Goal: Entertainment & Leisure: Consume media (video, audio)

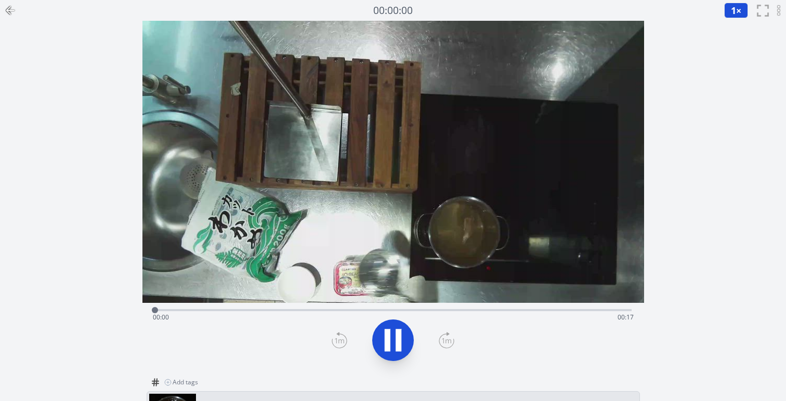
click at [317, 231] on video at bounding box center [393, 162] width 502 height 282
click at [387, 348] on icon at bounding box center [393, 341] width 17 height 22
click at [399, 349] on icon at bounding box center [399, 340] width 6 height 22
click at [389, 339] on icon at bounding box center [393, 341] width 17 height 22
click at [389, 339] on icon at bounding box center [388, 340] width 6 height 22
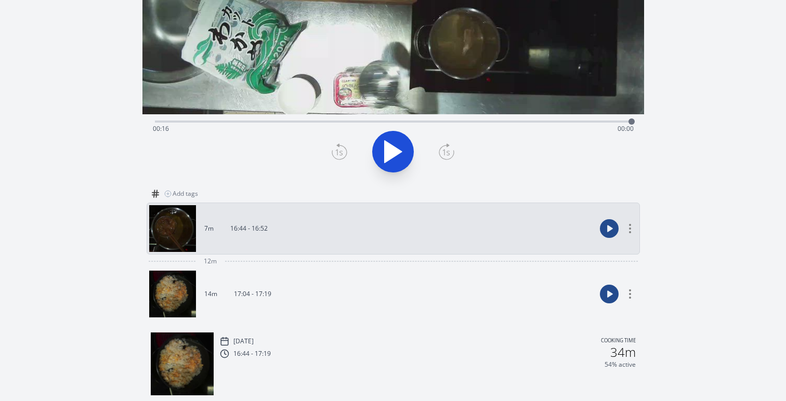
scroll to position [176, 0]
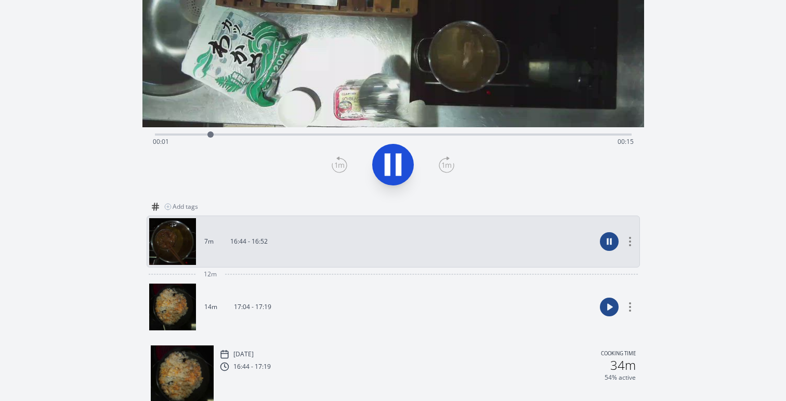
click at [386, 168] on icon at bounding box center [388, 164] width 6 height 22
click at [408, 172] on button at bounding box center [393, 165] width 42 height 42
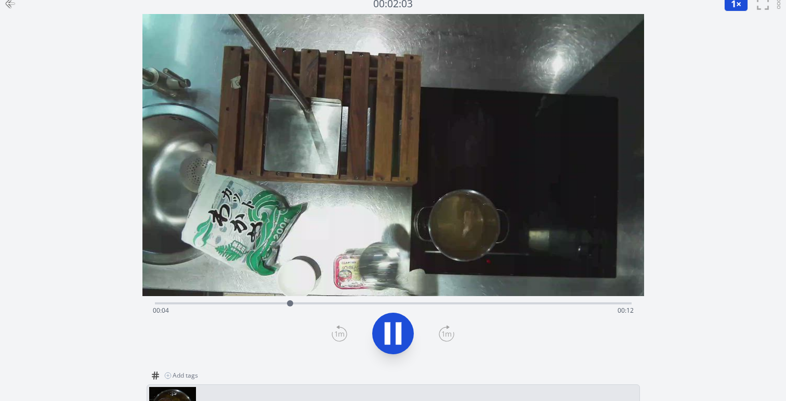
scroll to position [0, 0]
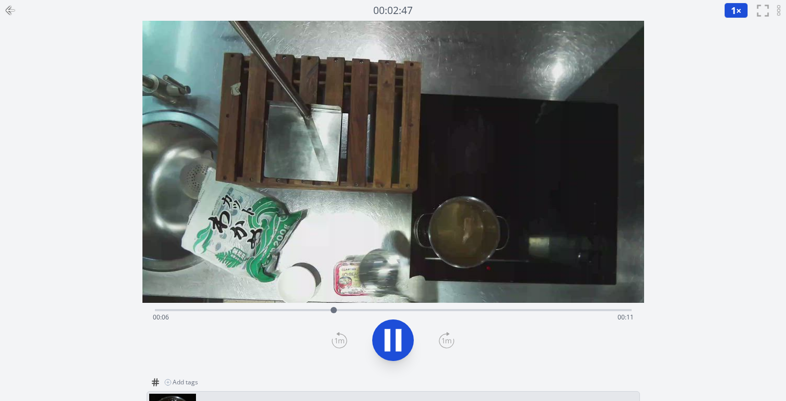
click at [399, 333] on icon at bounding box center [399, 340] width 6 height 22
click at [393, 344] on icon at bounding box center [392, 340] width 29 height 29
drag, startPoint x: 371, startPoint y: 308, endPoint x: 414, endPoint y: 310, distance: 43.2
click at [414, 310] on div at bounding box center [414, 310] width 6 height 6
drag, startPoint x: 414, startPoint y: 310, endPoint x: 290, endPoint y: 311, distance: 124.2
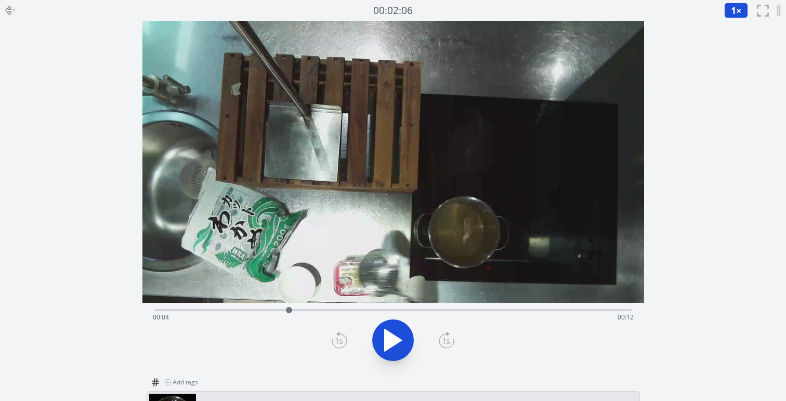
click at [290, 311] on div at bounding box center [289, 310] width 6 height 6
click at [285, 312] on div at bounding box center [286, 310] width 6 height 6
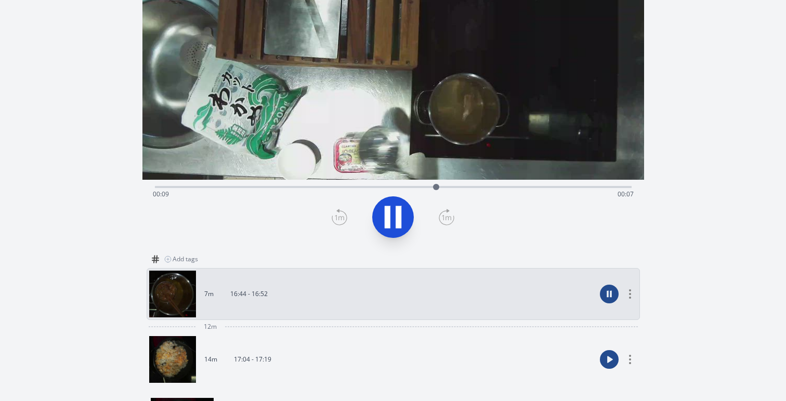
scroll to position [134, 0]
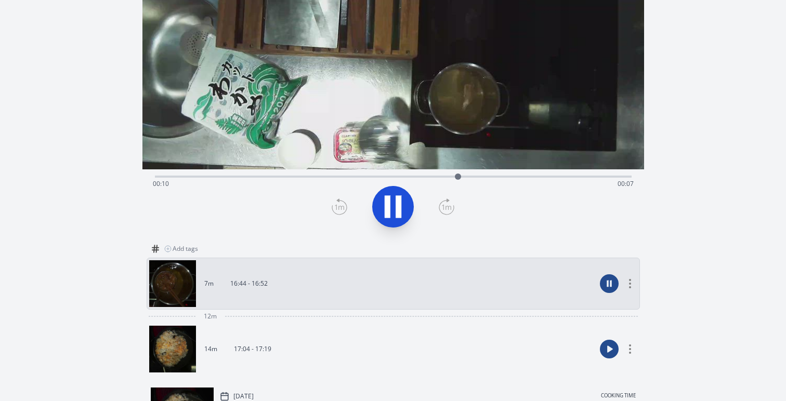
click at [392, 204] on icon at bounding box center [392, 206] width 29 height 29
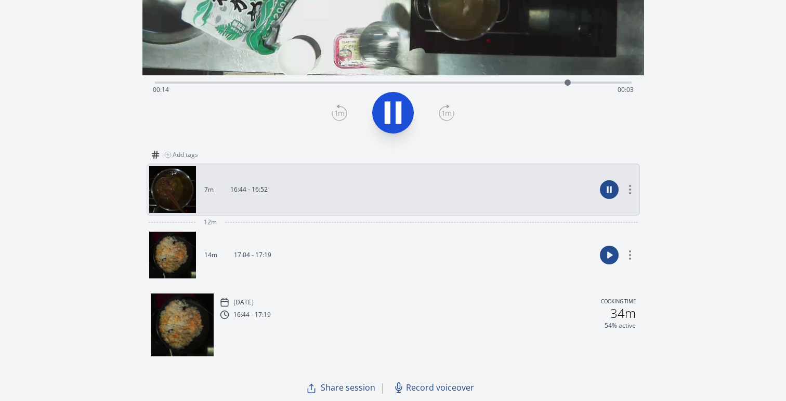
click at [397, 119] on icon at bounding box center [399, 112] width 6 height 22
click at [392, 114] on icon at bounding box center [392, 112] width 29 height 29
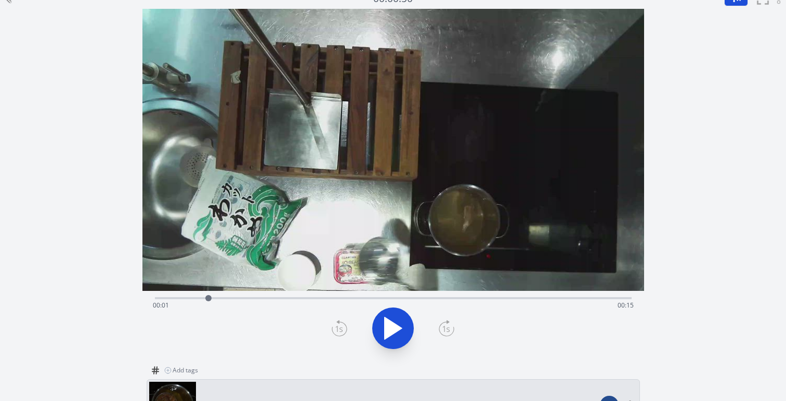
scroll to position [0, 0]
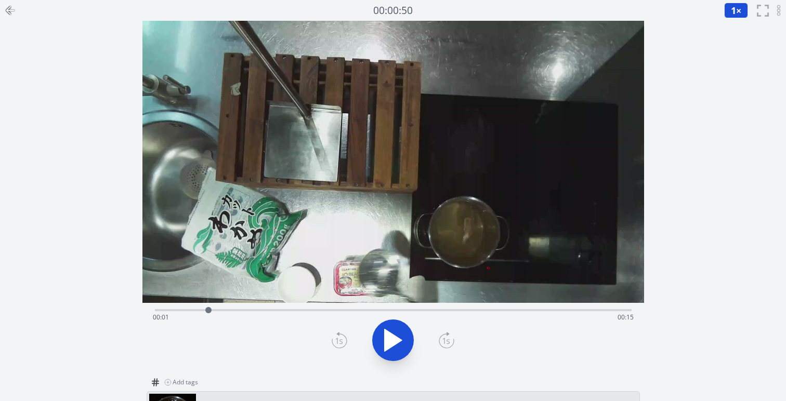
click at [50, 122] on div "Discard Recording? You will not be able to recover this once discarded. Cancel …" at bounding box center [393, 314] width 786 height 629
click at [384, 343] on icon at bounding box center [392, 340] width 29 height 29
click at [394, 337] on icon at bounding box center [392, 340] width 29 height 29
click at [397, 343] on icon at bounding box center [399, 340] width 6 height 22
drag, startPoint x: 442, startPoint y: 311, endPoint x: 645, endPoint y: 309, distance: 202.8
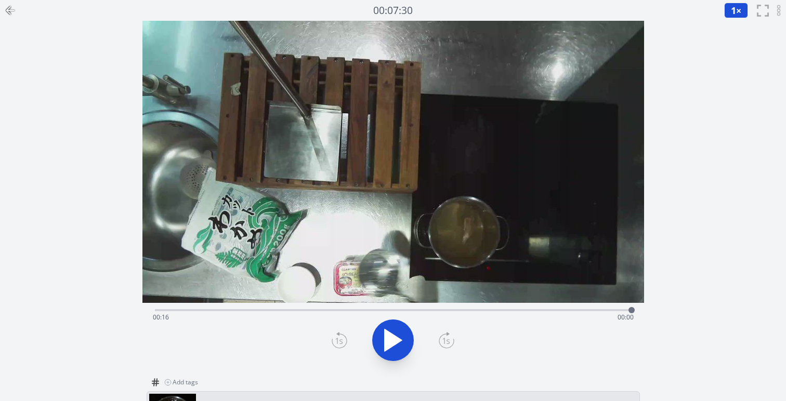
click at [648, 313] on div "Discard Recording? You will not be able to recover this once discarded. Cancel …" at bounding box center [393, 314] width 786 height 629
click at [396, 353] on icon at bounding box center [392, 340] width 29 height 29
click at [392, 346] on icon at bounding box center [393, 341] width 17 height 22
click at [392, 346] on icon at bounding box center [392, 340] width 29 height 29
click at [399, 357] on button at bounding box center [393, 341] width 42 height 42
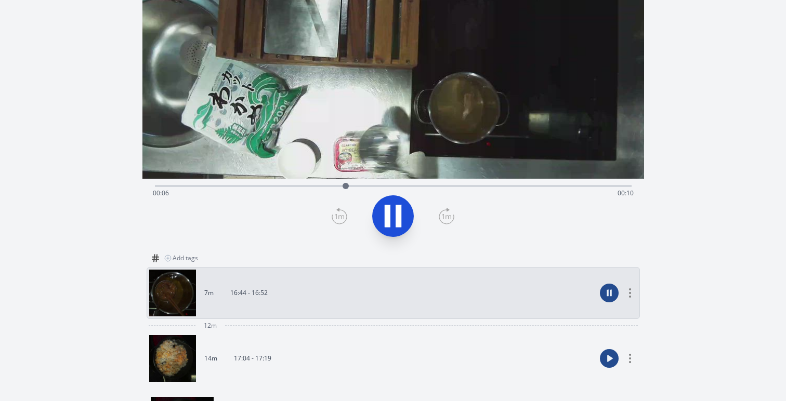
scroll to position [130, 0]
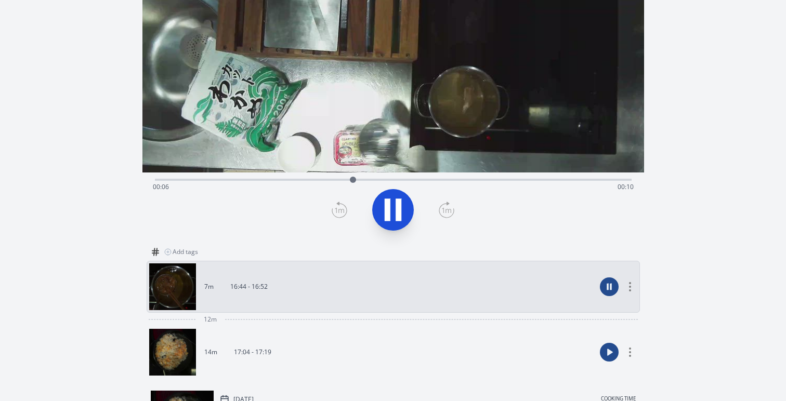
click at [235, 344] on link "14m 17:04 - 17:19" at bounding box center [372, 352] width 447 height 47
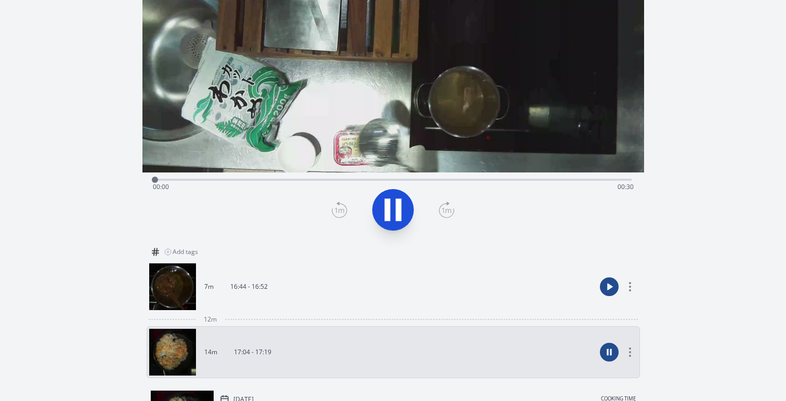
click at [256, 309] on link "7m 16:44 - 16:52" at bounding box center [372, 287] width 447 height 47
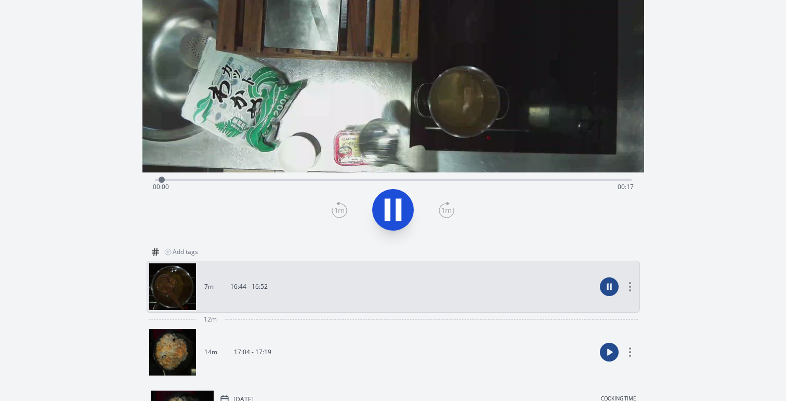
click at [260, 344] on link "14m 17:04 - 17:19" at bounding box center [372, 352] width 447 height 47
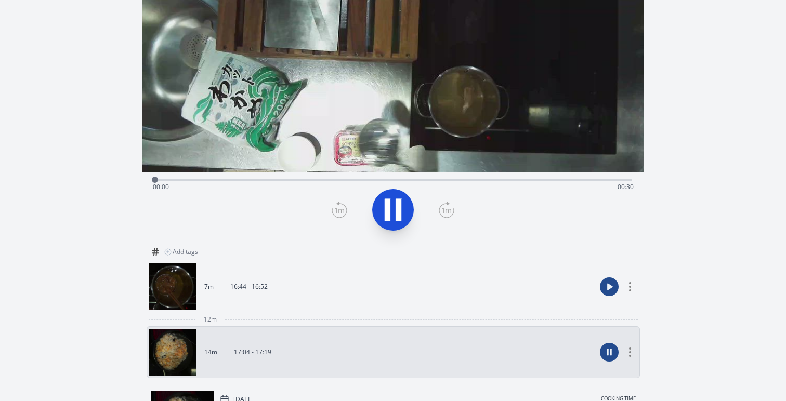
click at [259, 308] on link "7m 16:44 - 16:52" at bounding box center [372, 287] width 447 height 47
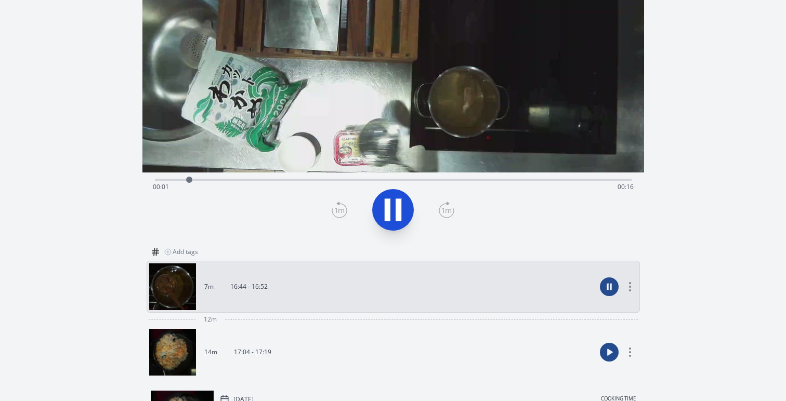
click at [392, 211] on icon at bounding box center [392, 209] width 29 height 29
click at [371, 211] on div at bounding box center [393, 210] width 489 height 50
click at [402, 207] on icon at bounding box center [392, 209] width 29 height 29
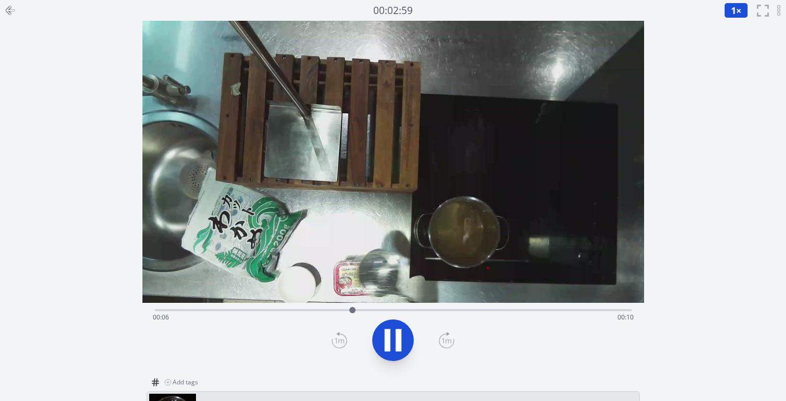
click at [397, 349] on icon at bounding box center [399, 340] width 6 height 22
drag, startPoint x: 353, startPoint y: 309, endPoint x: 150, endPoint y: 311, distance: 203.8
click at [153, 311] on div at bounding box center [161, 311] width 16 height 16
click at [403, 347] on icon at bounding box center [392, 340] width 29 height 29
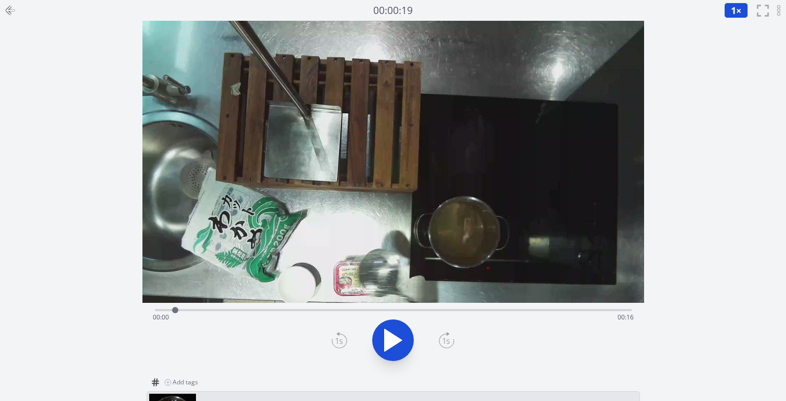
click at [403, 347] on icon at bounding box center [392, 340] width 29 height 29
click at [0, 0] on icon at bounding box center [0, 0] width 0 height 0
click at [403, 347] on icon at bounding box center [392, 340] width 29 height 29
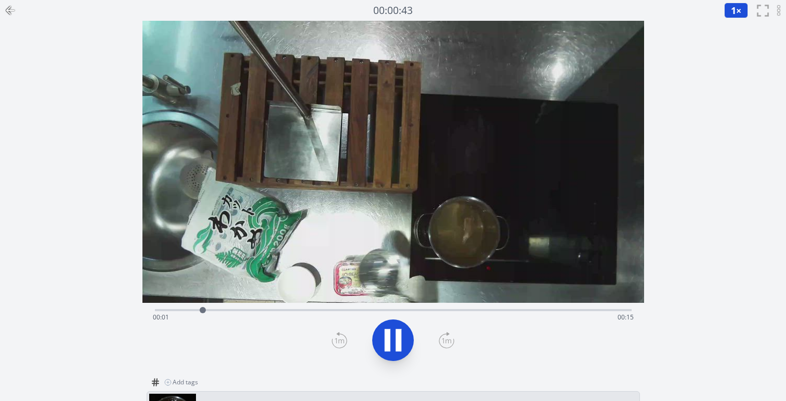
click at [403, 347] on icon at bounding box center [392, 340] width 29 height 29
drag, startPoint x: 215, startPoint y: 311, endPoint x: 208, endPoint y: 310, distance: 7.3
click at [210, 310] on div at bounding box center [213, 310] width 6 height 6
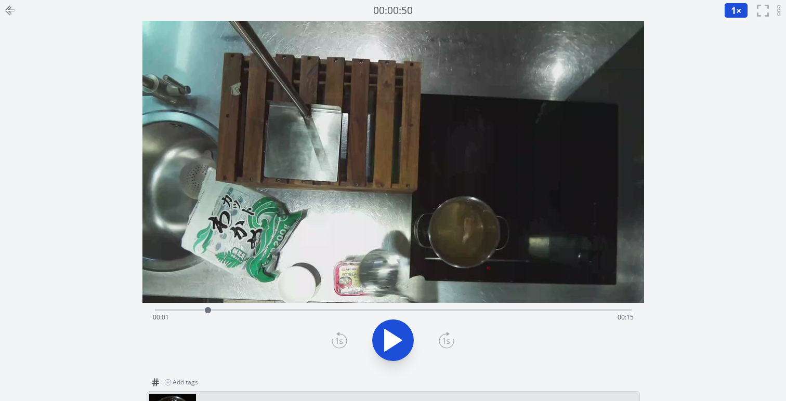
click at [779, 14] on circle at bounding box center [779, 14] width 2 height 2
click at [778, 14] on circle at bounding box center [779, 14] width 2 height 2
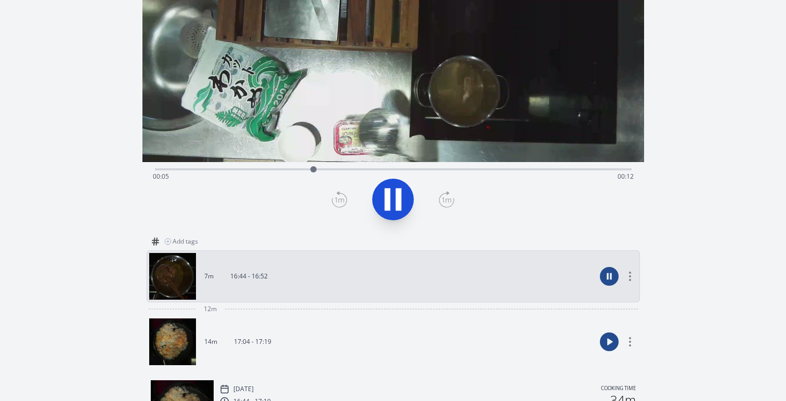
scroll to position [227, 0]
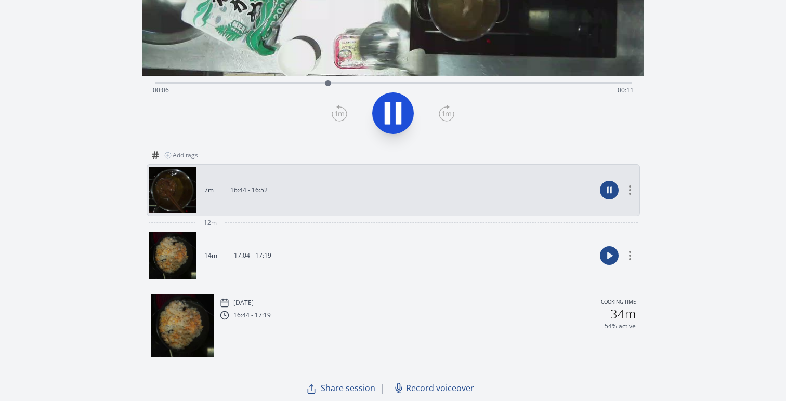
click at [271, 270] on link "14m 17:04 - 17:19" at bounding box center [372, 255] width 447 height 47
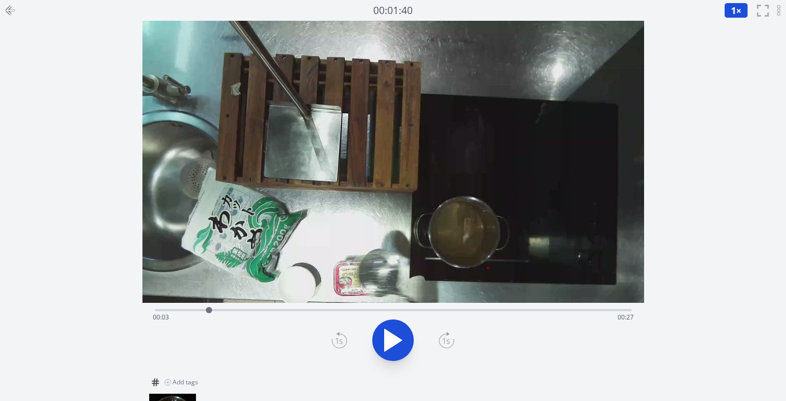
drag, startPoint x: 233, startPoint y: 310, endPoint x: 208, endPoint y: 310, distance: 25.0
click at [208, 310] on div at bounding box center [209, 311] width 16 height 16
click at [207, 310] on div at bounding box center [208, 311] width 16 height 16
click at [377, 341] on button at bounding box center [393, 341] width 42 height 42
click at [391, 340] on icon at bounding box center [392, 340] width 29 height 29
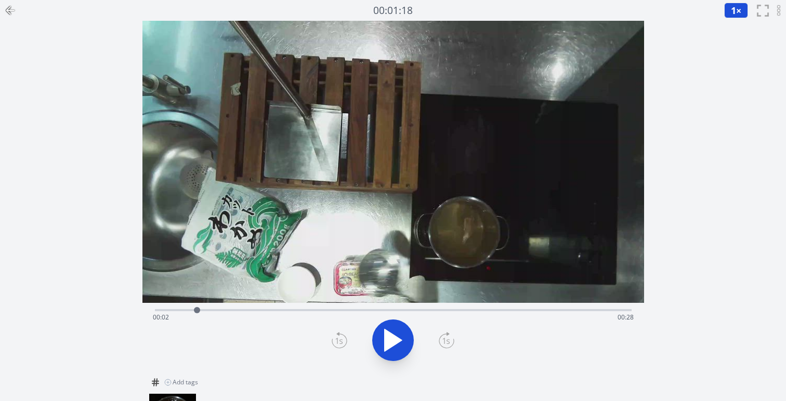
drag, startPoint x: 321, startPoint y: 308, endPoint x: 197, endPoint y: 311, distance: 123.8
click at [197, 311] on div at bounding box center [197, 310] width 6 height 6
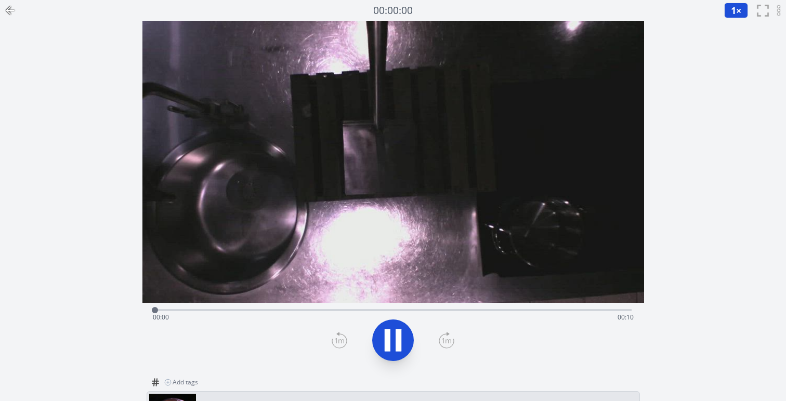
click at [348, 170] on video at bounding box center [393, 162] width 502 height 282
click at [391, 344] on icon at bounding box center [393, 341] width 17 height 22
click at [393, 364] on div at bounding box center [393, 341] width 489 height 50
click at [393, 345] on icon at bounding box center [393, 341] width 17 height 22
click at [397, 357] on button at bounding box center [393, 341] width 42 height 42
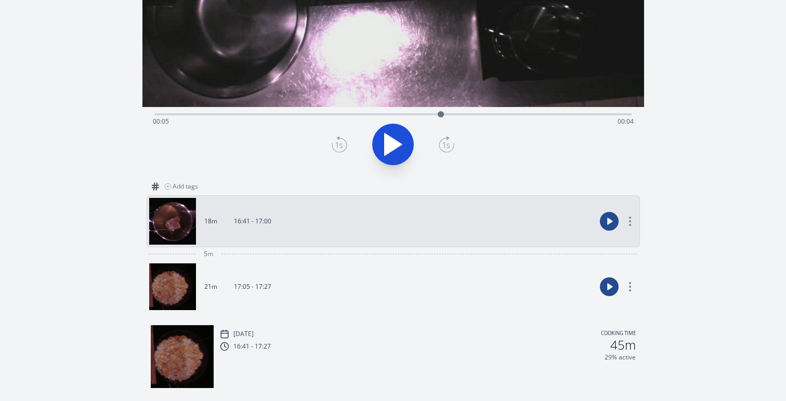
scroll to position [191, 0]
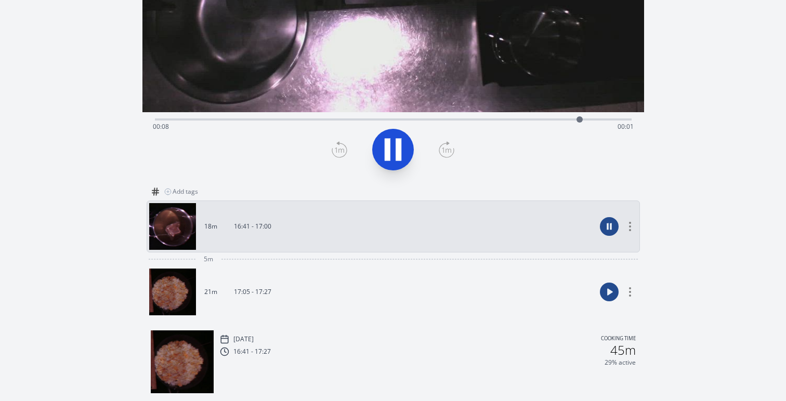
click at [395, 147] on icon at bounding box center [392, 149] width 29 height 29
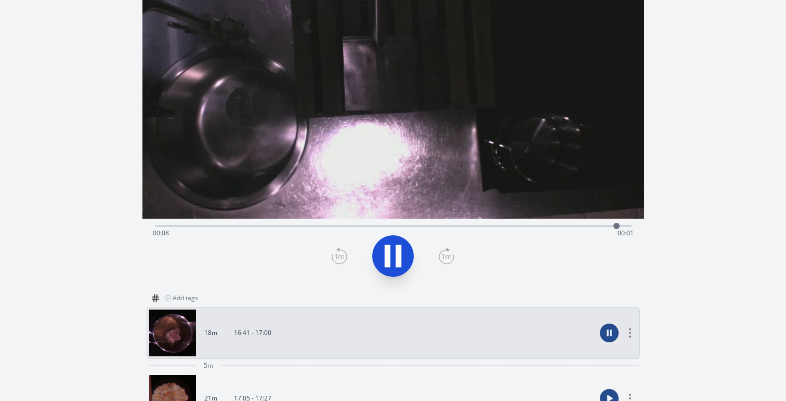
scroll to position [0, 0]
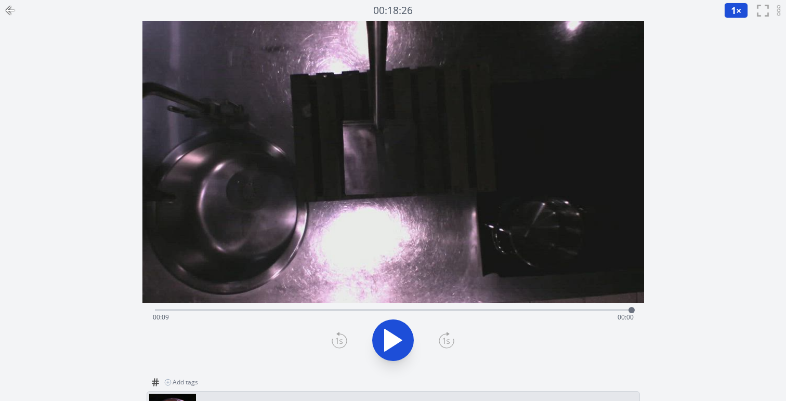
click at [390, 332] on icon at bounding box center [393, 341] width 17 height 22
click at [394, 337] on icon at bounding box center [392, 340] width 29 height 29
click at [386, 332] on icon at bounding box center [388, 340] width 6 height 22
drag, startPoint x: 513, startPoint y: 311, endPoint x: 473, endPoint y: 316, distance: 39.8
click at [473, 316] on div at bounding box center [473, 311] width 16 height 16
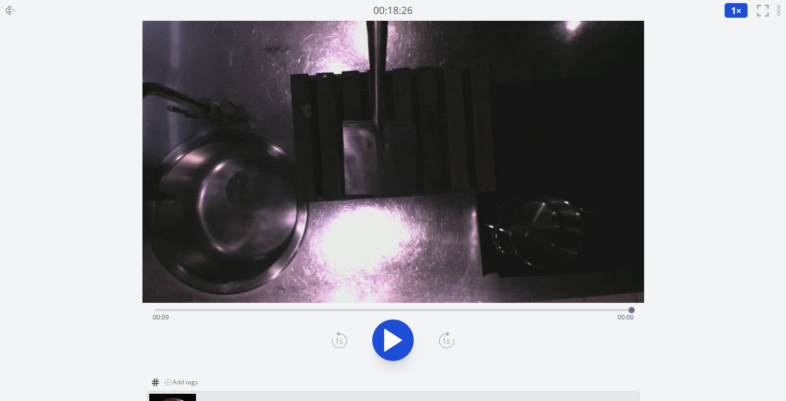
click at [402, 344] on icon at bounding box center [392, 340] width 29 height 29
drag, startPoint x: 631, startPoint y: 309, endPoint x: 588, endPoint y: 314, distance: 42.9
click at [588, 314] on div at bounding box center [589, 311] width 16 height 16
drag, startPoint x: 588, startPoint y: 313, endPoint x: 520, endPoint y: 316, distance: 67.6
click at [520, 316] on div at bounding box center [522, 311] width 16 height 16
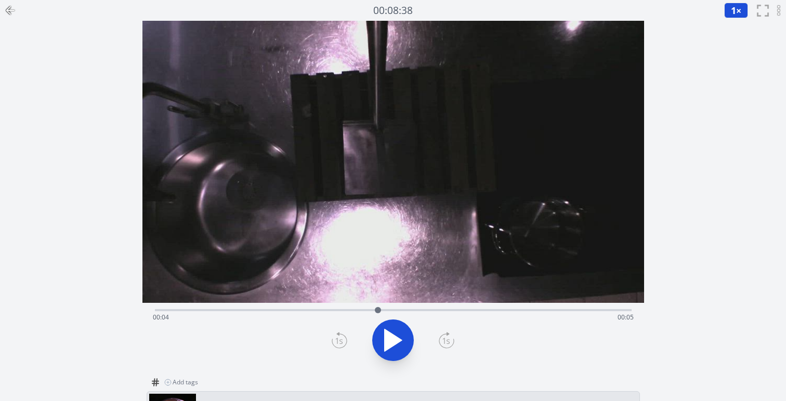
drag, startPoint x: 520, startPoint y: 310, endPoint x: 378, endPoint y: 306, distance: 142.0
click at [378, 306] on div at bounding box center [378, 311] width 16 height 16
click at [384, 331] on icon at bounding box center [392, 340] width 29 height 29
drag, startPoint x: 499, startPoint y: 311, endPoint x: 384, endPoint y: 308, distance: 114.4
click at [384, 308] on div at bounding box center [384, 310] width 6 height 6
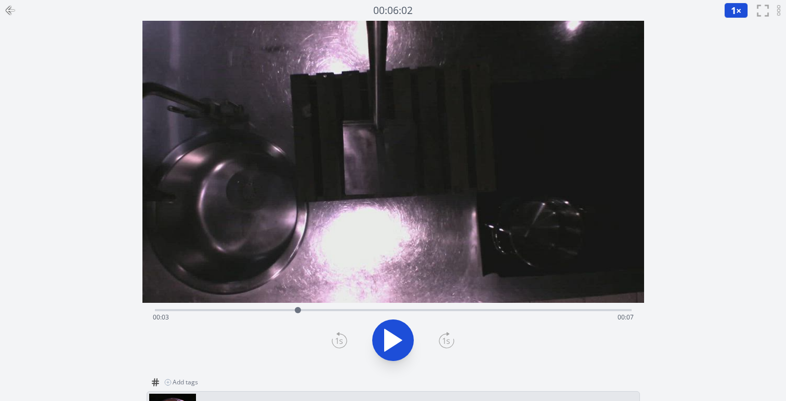
drag, startPoint x: 384, startPoint y: 308, endPoint x: 257, endPoint y: 283, distance: 129.3
click at [258, 284] on div "Time elapsed: 00:03 Time remaining: 00:07 View your cooking diary" at bounding box center [393, 196] width 502 height 351
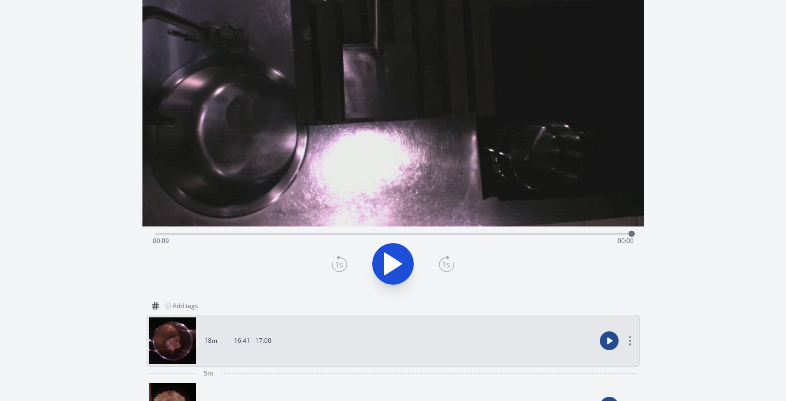
scroll to position [107, 0]
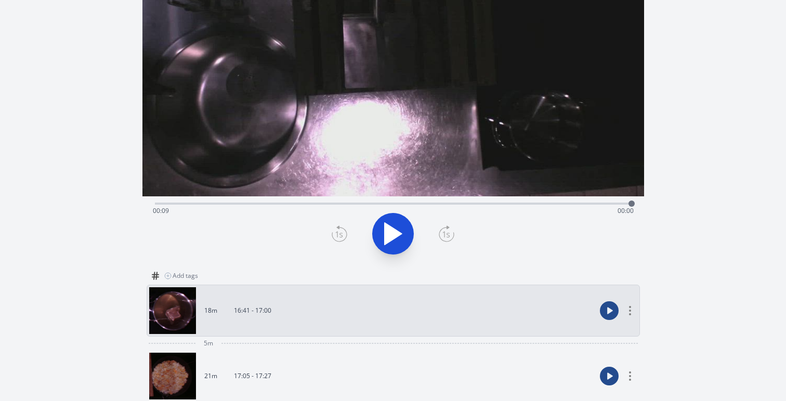
click at [266, 366] on link "21m 17:05 - 17:27" at bounding box center [372, 376] width 447 height 47
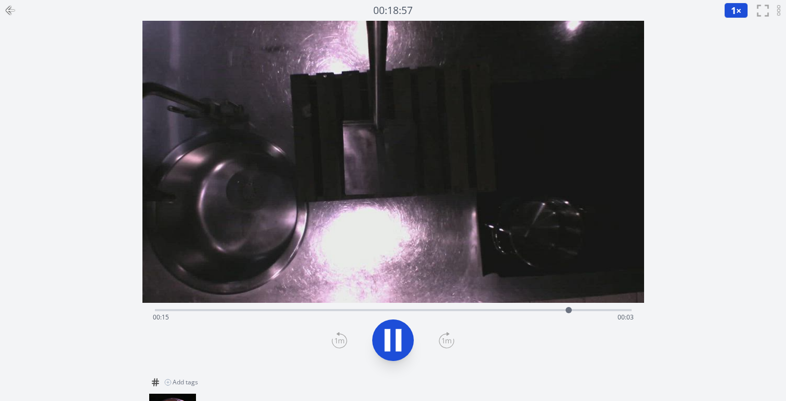
click at [399, 348] on icon at bounding box center [399, 340] width 6 height 22
click at [400, 346] on icon at bounding box center [399, 340] width 6 height 22
click at [394, 346] on icon at bounding box center [392, 340] width 29 height 29
click at [193, 309] on div at bounding box center [193, 310] width 6 height 6
click at [198, 309] on div at bounding box center [198, 310] width 6 height 6
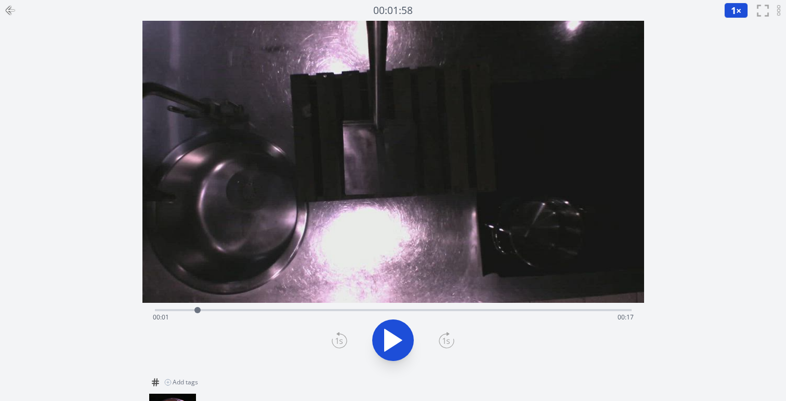
drag, startPoint x: 224, startPoint y: 306, endPoint x: 198, endPoint y: 313, distance: 27.4
click at [198, 313] on div at bounding box center [198, 311] width 16 height 16
click at [388, 342] on icon at bounding box center [388, 340] width 6 height 22
drag, startPoint x: 219, startPoint y: 309, endPoint x: 190, endPoint y: 311, distance: 29.2
click at [190, 311] on div at bounding box center [190, 310] width 6 height 6
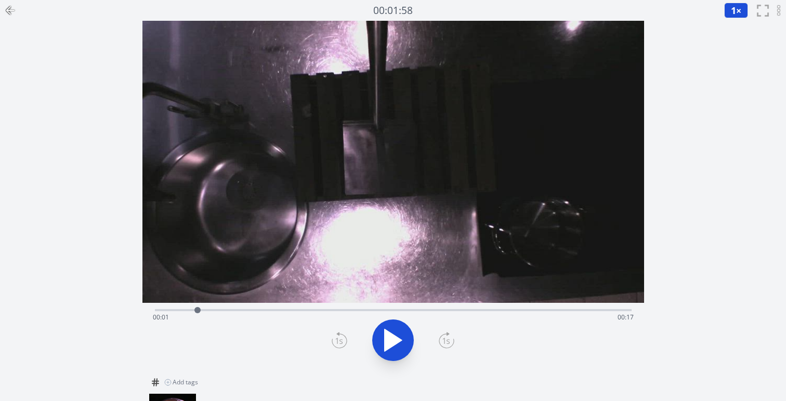
drag, startPoint x: 190, startPoint y: 311, endPoint x: 198, endPoint y: 311, distance: 7.3
click at [198, 311] on div at bounding box center [197, 310] width 6 height 6
click at [396, 334] on icon at bounding box center [399, 340] width 6 height 22
drag, startPoint x: 228, startPoint y: 308, endPoint x: 195, endPoint y: 313, distance: 33.2
click at [195, 313] on div at bounding box center [195, 311] width 16 height 16
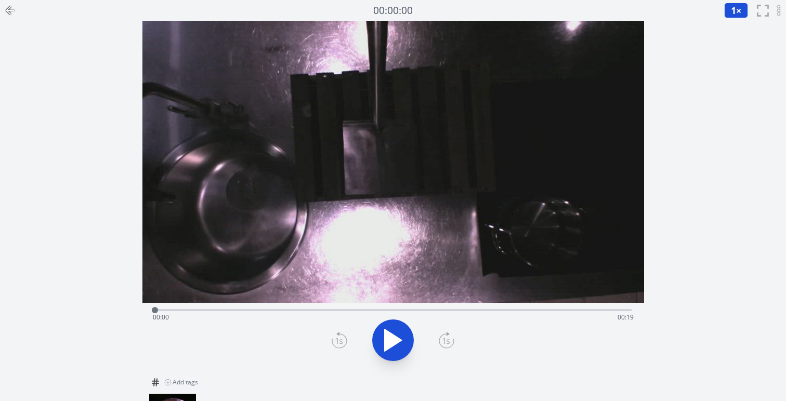
drag, startPoint x: 195, startPoint y: 310, endPoint x: 149, endPoint y: 309, distance: 46.3
click at [149, 309] on div at bounding box center [155, 311] width 16 height 16
click at [390, 344] on icon at bounding box center [388, 340] width 6 height 22
drag, startPoint x: 190, startPoint y: 312, endPoint x: 198, endPoint y: 313, distance: 8.0
click at [198, 313] on div at bounding box center [198, 311] width 16 height 16
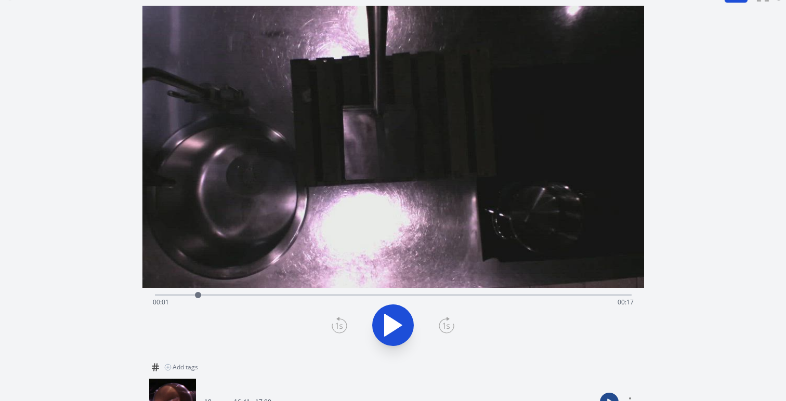
scroll to position [15, 0]
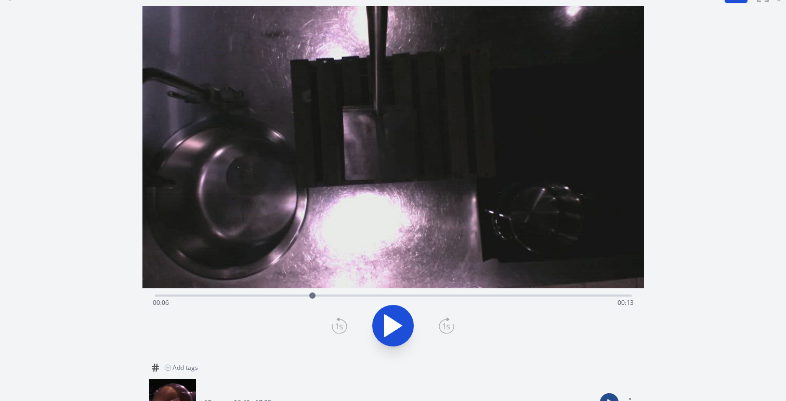
drag, startPoint x: 199, startPoint y: 296, endPoint x: 312, endPoint y: 299, distance: 113.9
click at [312, 299] on div at bounding box center [313, 296] width 16 height 16
drag, startPoint x: 312, startPoint y: 299, endPoint x: 329, endPoint y: 297, distance: 16.2
click at [329, 297] on div at bounding box center [329, 296] width 16 height 16
drag, startPoint x: 329, startPoint y: 297, endPoint x: 198, endPoint y: 294, distance: 131.0
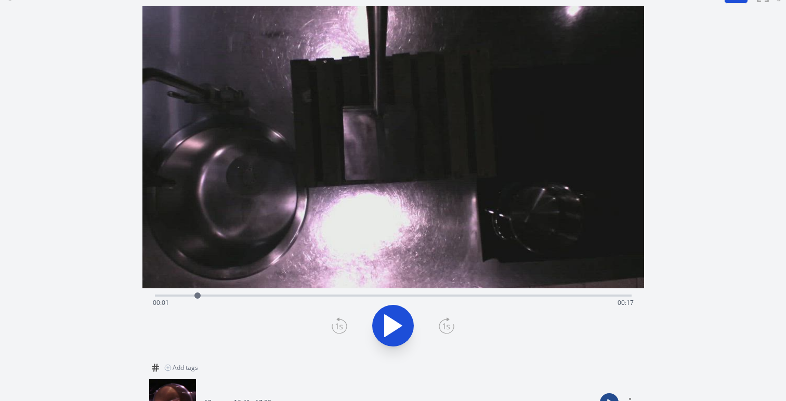
click at [198, 294] on div at bounding box center [197, 296] width 6 height 6
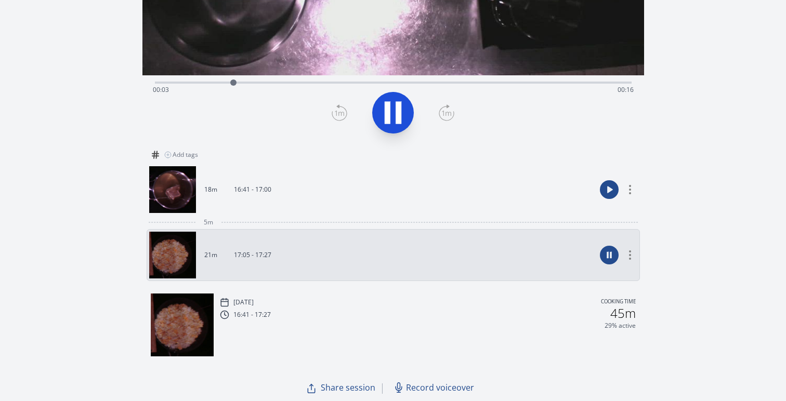
scroll to position [0, 0]
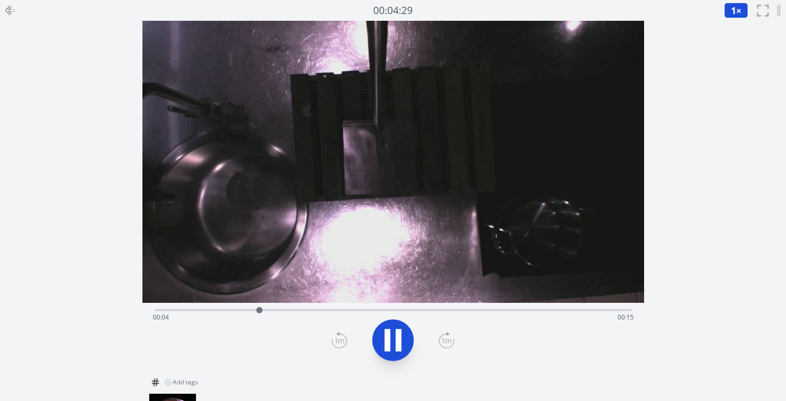
click at [388, 342] on icon at bounding box center [388, 340] width 6 height 22
click at [391, 346] on icon at bounding box center [392, 340] width 29 height 29
drag, startPoint x: 310, startPoint y: 313, endPoint x: 179, endPoint y: 308, distance: 131.1
click at [179, 308] on div at bounding box center [181, 310] width 6 height 6
click at [287, 157] on video at bounding box center [393, 162] width 502 height 282
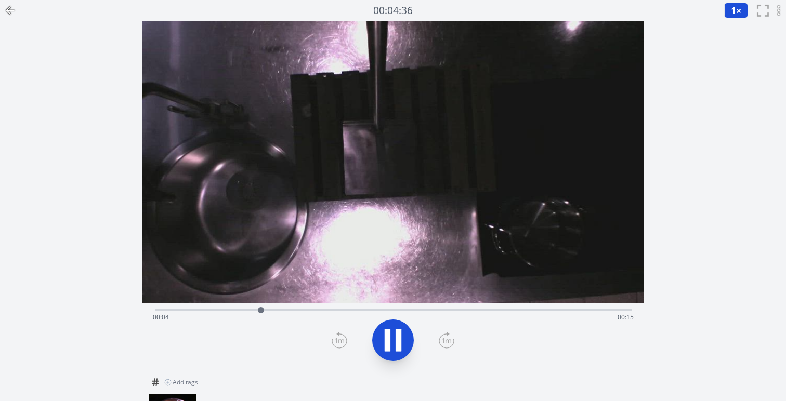
click at [407, 342] on icon at bounding box center [392, 340] width 29 height 29
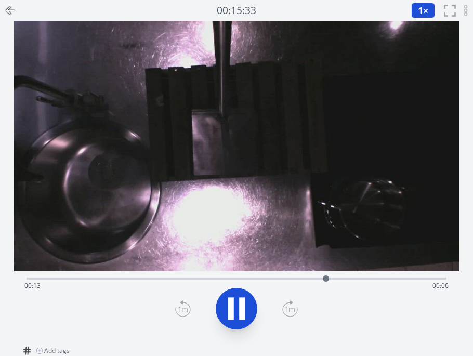
click at [244, 319] on icon at bounding box center [242, 308] width 6 height 22
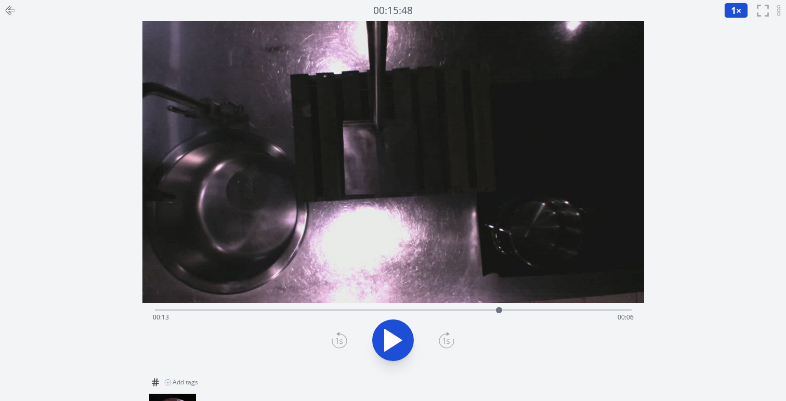
click at [736, 11] on button "1 ×" at bounding box center [736, 11] width 24 height 16
click at [736, 29] on li "0.25×" at bounding box center [738, 25] width 29 height 17
drag, startPoint x: 498, startPoint y: 309, endPoint x: 143, endPoint y: 321, distance: 355.3
click at [143, 321] on div "Time elapsed: 00:00 Time remaining: 00:19" at bounding box center [393, 337] width 502 height 69
click at [382, 341] on icon at bounding box center [392, 340] width 29 height 29
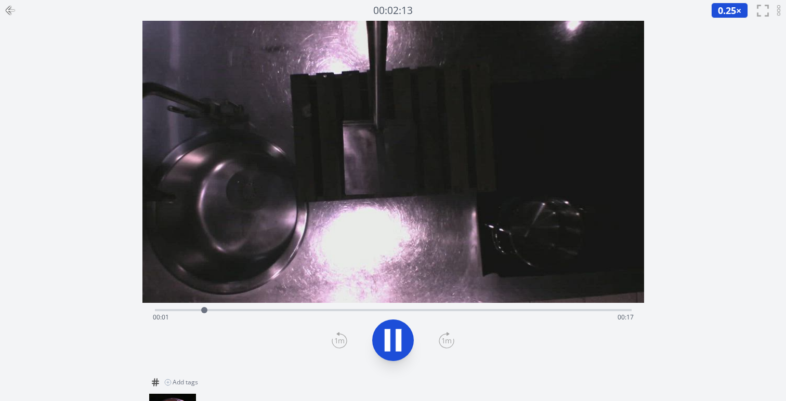
click at [385, 343] on icon at bounding box center [388, 340] width 6 height 22
click at [781, 10] on icon at bounding box center [779, 10] width 6 height 12
click at [729, 8] on span "0.25" at bounding box center [727, 10] width 18 height 12
click at [708, 135] on div "Discard Recording? You will not be able to recover this once discarded. Cancel …" at bounding box center [393, 314] width 786 height 629
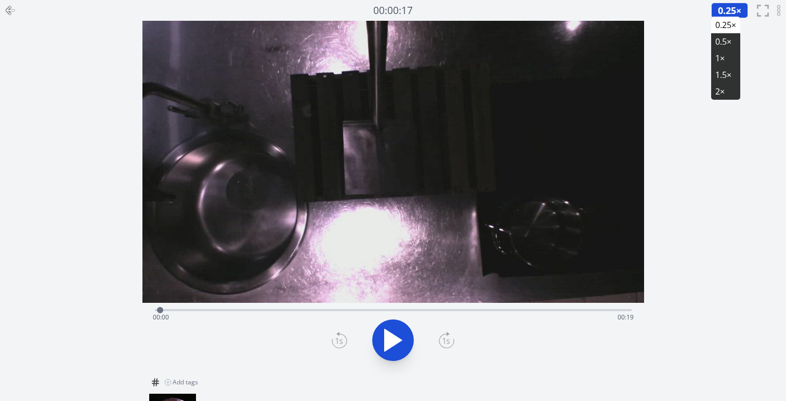
drag, startPoint x: 206, startPoint y: 312, endPoint x: 150, endPoint y: 315, distance: 56.2
click at [152, 315] on div at bounding box center [160, 311] width 16 height 16
click at [397, 343] on icon at bounding box center [393, 341] width 17 height 22
click at [397, 343] on icon at bounding box center [399, 340] width 6 height 22
drag, startPoint x: 178, startPoint y: 310, endPoint x: 145, endPoint y: 310, distance: 33.3
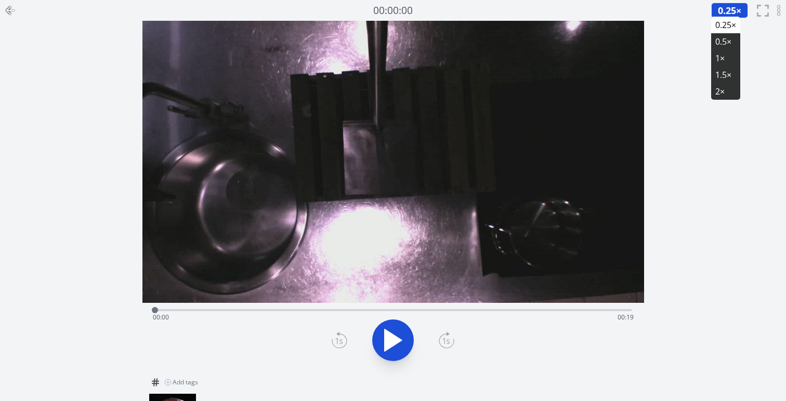
click at [145, 310] on div "Time elapsed: 00:00 Time remaining: 00:19" at bounding box center [393, 337] width 502 height 69
click at [393, 343] on icon at bounding box center [393, 341] width 17 height 22
click at [393, 343] on icon at bounding box center [392, 340] width 29 height 29
click at [168, 310] on div at bounding box center [168, 310] width 6 height 6
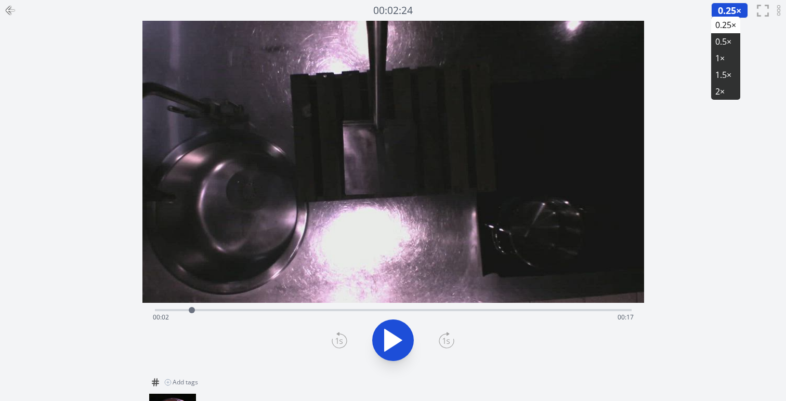
drag, startPoint x: 208, startPoint y: 310, endPoint x: 120, endPoint y: 310, distance: 88.4
click at [120, 310] on div "Discard Recording? You will not be able to recover this once discarded. Cancel …" at bounding box center [393, 314] width 786 height 629
click at [376, 328] on button at bounding box center [393, 341] width 42 height 42
click at [397, 334] on icon at bounding box center [392, 340] width 29 height 29
click at [397, 334] on icon at bounding box center [399, 340] width 6 height 22
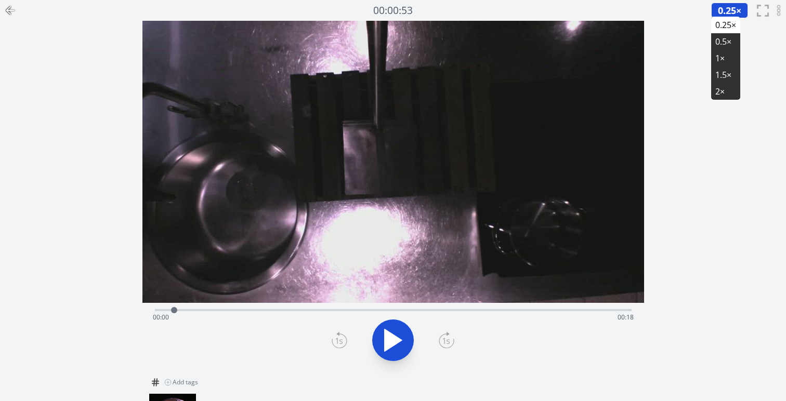
drag, startPoint x: 174, startPoint y: 311, endPoint x: 104, endPoint y: 311, distance: 69.7
click at [107, 311] on div "Discard Recording? You will not be able to recover this once discarded. Cancel …" at bounding box center [393, 314] width 786 height 629
click at [392, 346] on icon at bounding box center [393, 341] width 17 height 22
click at [392, 346] on icon at bounding box center [392, 340] width 29 height 29
drag, startPoint x: 184, startPoint y: 309, endPoint x: 88, endPoint y: 309, distance: 95.1
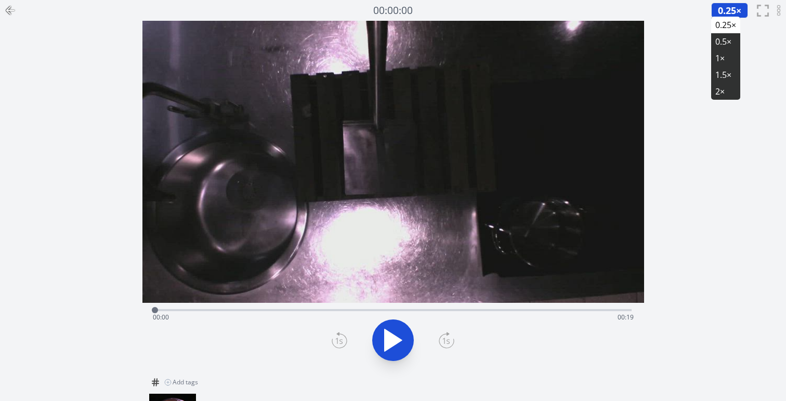
click at [90, 309] on div "Discard Recording? You will not be able to recover this once discarded. Cancel …" at bounding box center [393, 314] width 786 height 629
click at [388, 343] on icon at bounding box center [393, 341] width 17 height 22
click at [388, 343] on icon at bounding box center [388, 340] width 6 height 22
click at [400, 336] on icon at bounding box center [399, 340] width 6 height 22
click at [400, 343] on icon at bounding box center [399, 340] width 6 height 22
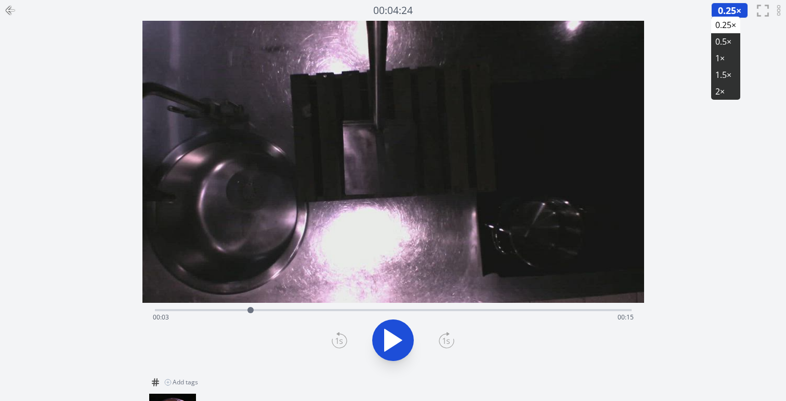
drag, startPoint x: 382, startPoint y: 310, endPoint x: 251, endPoint y: 315, distance: 131.6
click at [251, 315] on div at bounding box center [251, 311] width 16 height 16
click at [386, 368] on div "Time elapsed: 00:05 Time remaining: 00:13" at bounding box center [393, 337] width 502 height 69
click at [386, 336] on icon at bounding box center [388, 340] width 6 height 22
click at [385, 338] on icon at bounding box center [388, 340] width 6 height 22
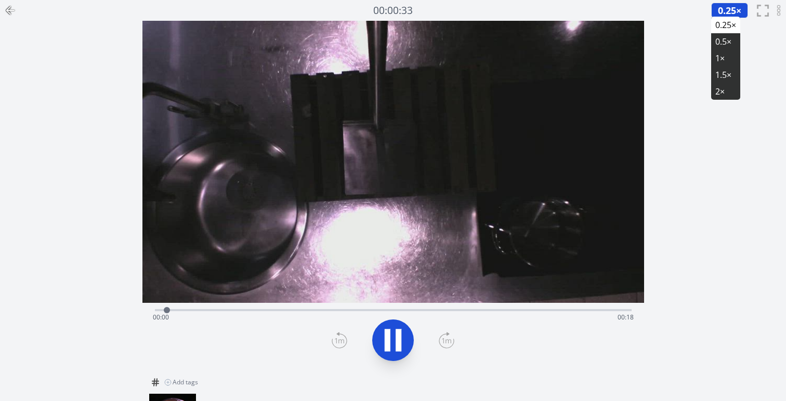
click at [397, 348] on icon at bounding box center [399, 340] width 6 height 22
click at [397, 337] on icon at bounding box center [399, 340] width 6 height 22
drag, startPoint x: 337, startPoint y: 311, endPoint x: 81, endPoint y: 321, distance: 256.5
click at [82, 321] on div "Discard Recording? You will not be able to recover this once discarded. Cancel …" at bounding box center [393, 314] width 786 height 629
click at [729, 57] on li "1×" at bounding box center [725, 58] width 29 height 17
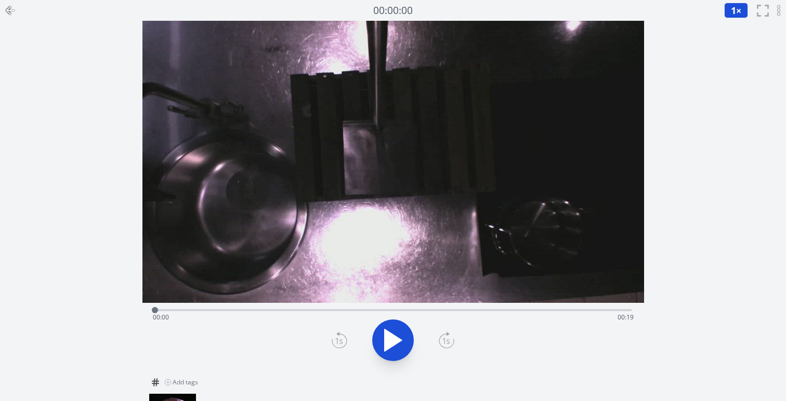
click at [736, 16] on button "1 ×" at bounding box center [736, 11] width 24 height 16
click at [741, 87] on li "2×" at bounding box center [738, 91] width 29 height 17
click at [403, 334] on icon at bounding box center [392, 340] width 29 height 29
drag, startPoint x: 244, startPoint y: 311, endPoint x: 255, endPoint y: 310, distance: 10.5
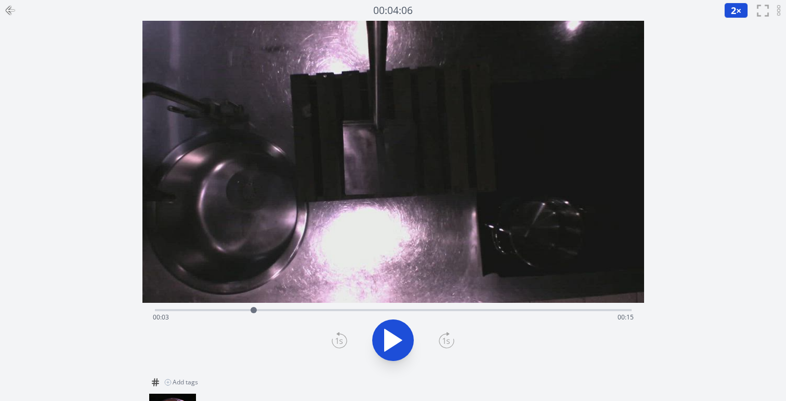
click at [255, 310] on div at bounding box center [254, 310] width 6 height 6
drag, startPoint x: 256, startPoint y: 310, endPoint x: 169, endPoint y: 313, distance: 86.3
click at [197, 312] on div at bounding box center [200, 310] width 6 height 6
click at [392, 352] on icon at bounding box center [392, 340] width 29 height 29
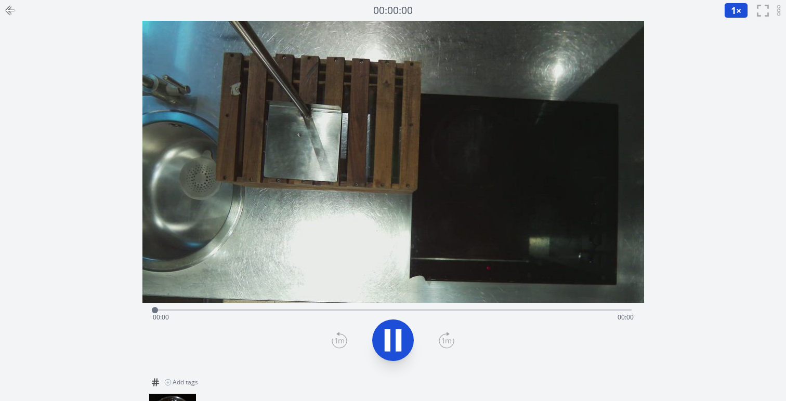
click at [7, 9] on icon at bounding box center [10, 10] width 12 height 12
click at [390, 348] on icon at bounding box center [392, 340] width 29 height 29
click at [395, 346] on icon at bounding box center [392, 340] width 29 height 29
click at [396, 343] on icon at bounding box center [399, 340] width 6 height 22
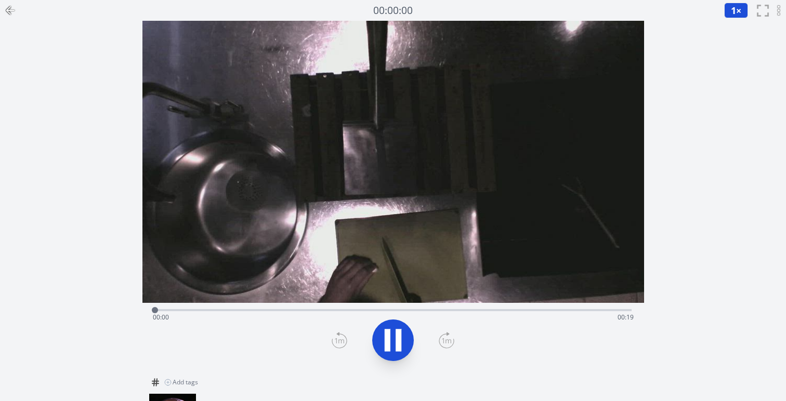
click at [386, 340] on icon at bounding box center [388, 340] width 6 height 22
click at [387, 340] on icon at bounding box center [393, 341] width 17 height 22
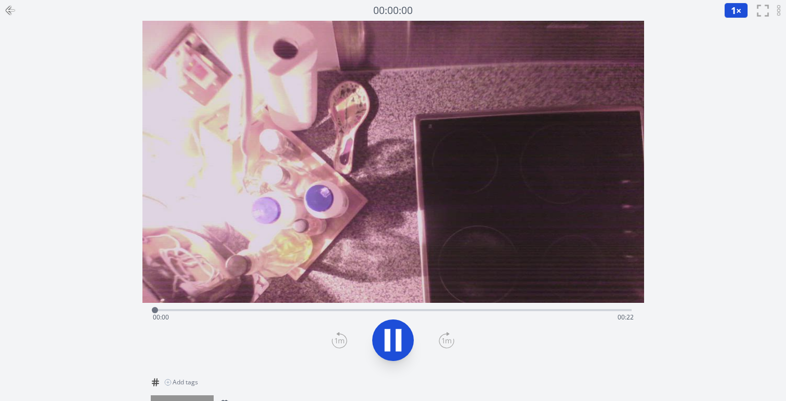
click at [399, 345] on icon at bounding box center [399, 340] width 6 height 22
click at [399, 345] on icon at bounding box center [392, 340] width 29 height 29
click at [8, 10] on icon at bounding box center [10, 10] width 7 height 0
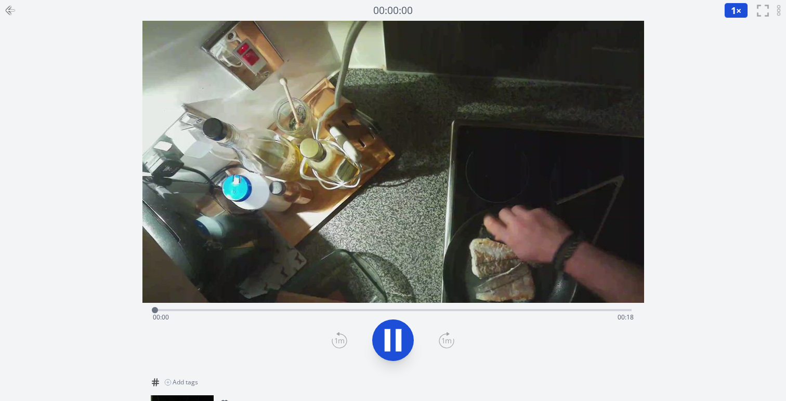
click at [383, 188] on video at bounding box center [393, 162] width 502 height 282
click at [383, 342] on icon at bounding box center [392, 340] width 29 height 29
click at [403, 343] on icon at bounding box center [392, 340] width 29 height 29
click at [395, 346] on icon at bounding box center [392, 340] width 29 height 29
click at [395, 340] on icon at bounding box center [392, 340] width 29 height 29
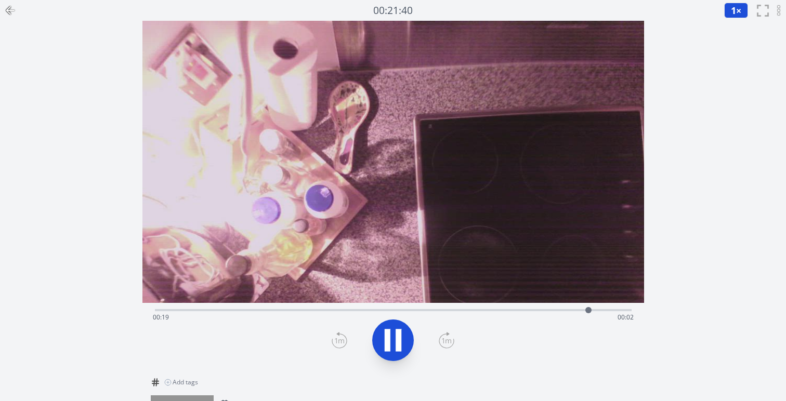
click at [398, 330] on icon at bounding box center [399, 340] width 6 height 22
click at [395, 332] on icon at bounding box center [392, 340] width 29 height 29
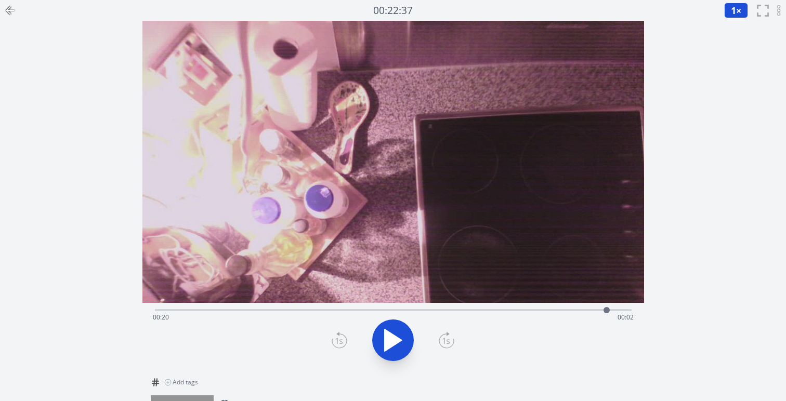
click at [394, 333] on icon at bounding box center [392, 340] width 29 height 29
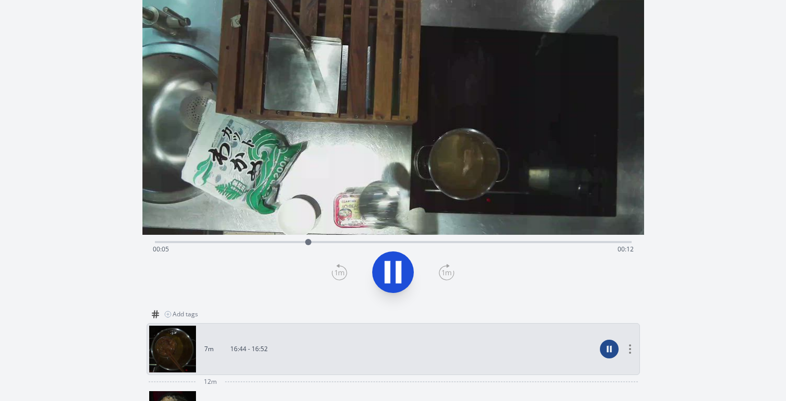
scroll to position [43, 0]
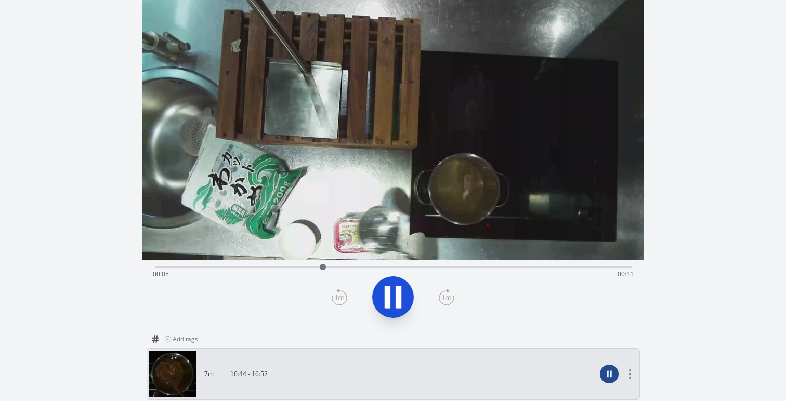
click at [395, 291] on icon at bounding box center [392, 297] width 29 height 29
click at [392, 295] on icon at bounding box center [393, 297] width 17 height 22
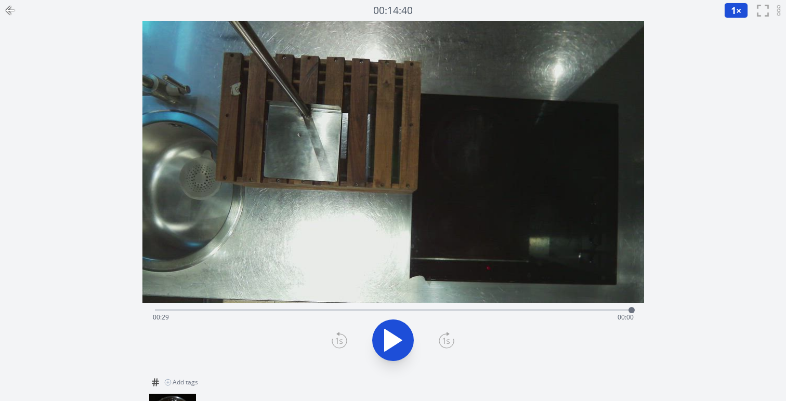
drag, startPoint x: 221, startPoint y: 309, endPoint x: 680, endPoint y: 318, distance: 459.6
click at [680, 318] on div "Discard Recording? You will not be able to recover this once discarded. Cancel …" at bounding box center [393, 314] width 786 height 629
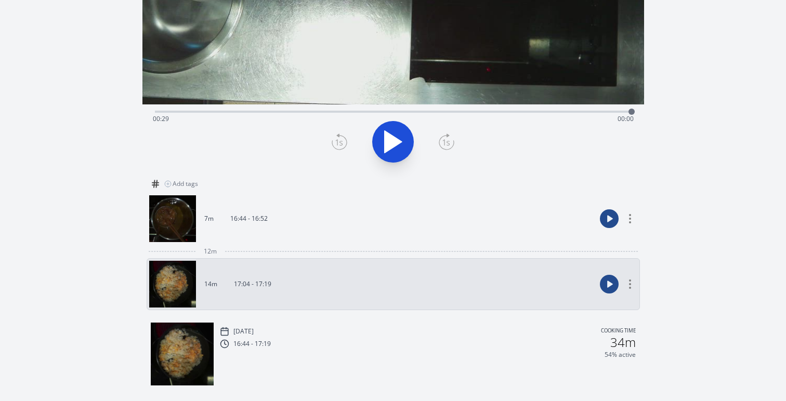
scroll to position [186, 0]
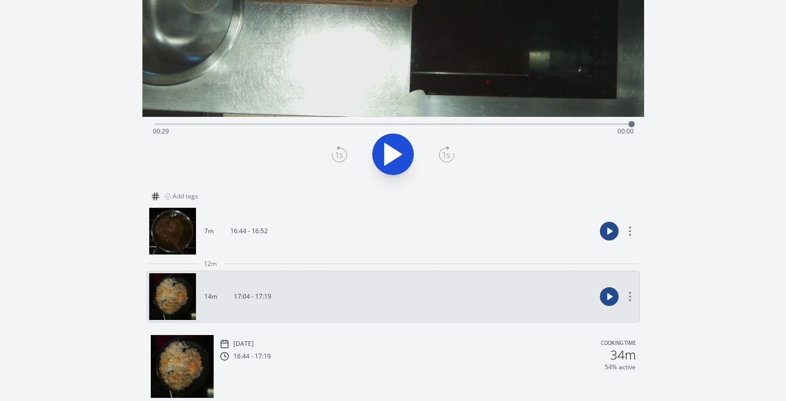
click at [400, 231] on link "7m 16:44 - 16:52" at bounding box center [372, 231] width 447 height 47
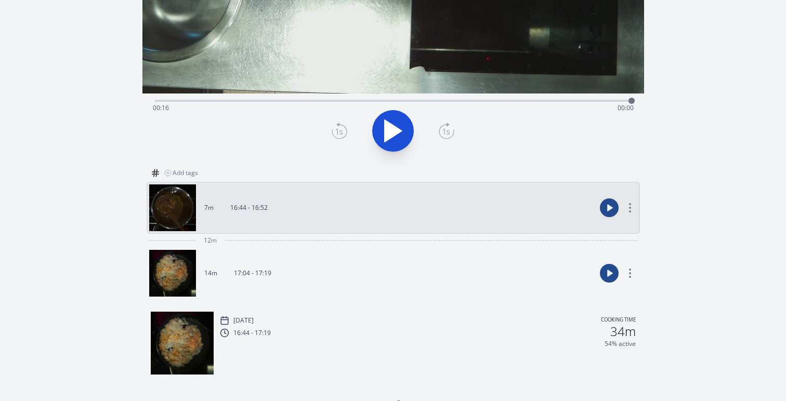
scroll to position [200, 0]
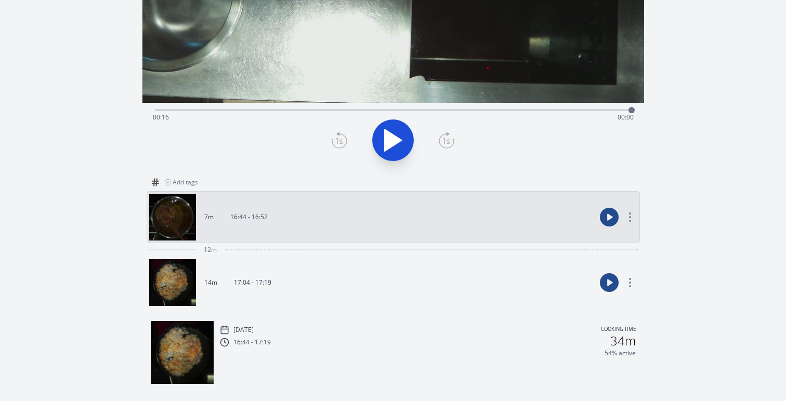
click at [353, 279] on link "14m 17:04 - 17:19" at bounding box center [372, 282] width 447 height 47
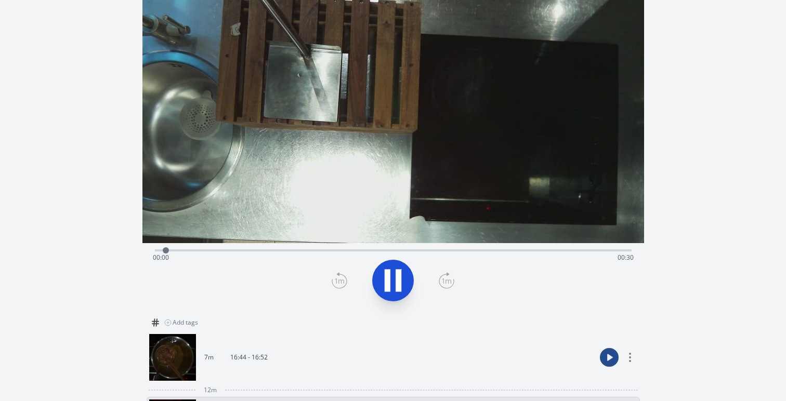
scroll to position [51, 0]
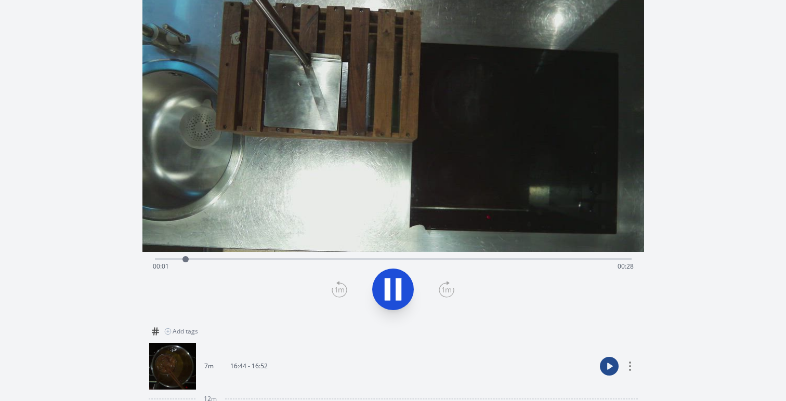
click at [391, 296] on icon at bounding box center [392, 289] width 29 height 29
click at [391, 284] on icon at bounding box center [392, 289] width 29 height 29
drag, startPoint x: 212, startPoint y: 259, endPoint x: 205, endPoint y: 259, distance: 6.2
click at [205, 259] on div at bounding box center [205, 259] width 6 height 6
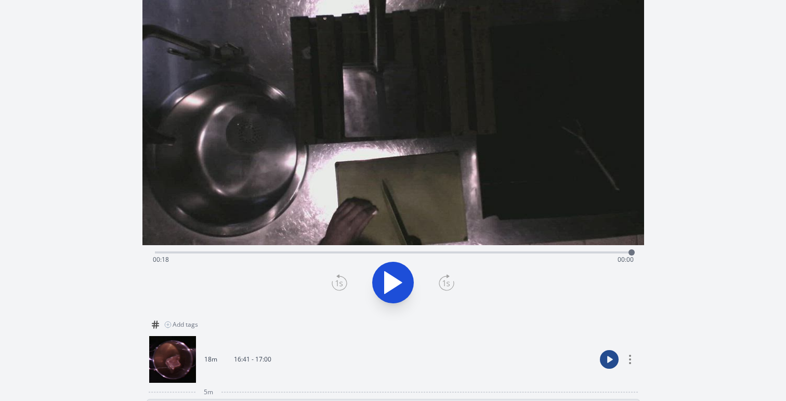
scroll to position [50, 0]
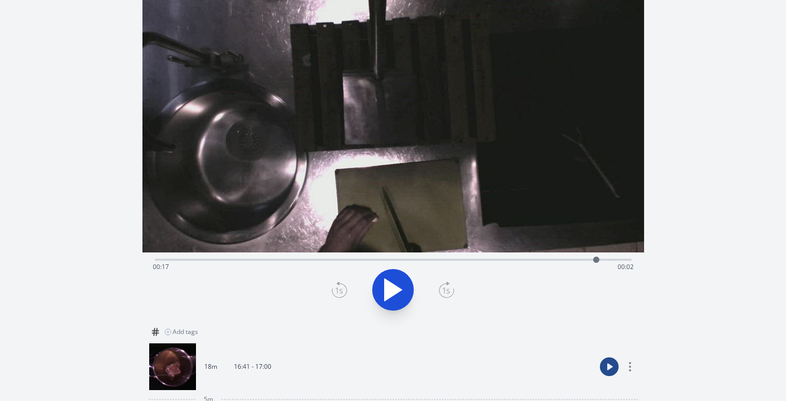
drag, startPoint x: 629, startPoint y: 260, endPoint x: 596, endPoint y: 260, distance: 33.3
click at [596, 260] on div at bounding box center [596, 260] width 6 height 6
drag, startPoint x: 596, startPoint y: 260, endPoint x: 580, endPoint y: 256, distance: 16.3
click at [580, 256] on div at bounding box center [588, 260] width 16 height 16
drag, startPoint x: 580, startPoint y: 256, endPoint x: 569, endPoint y: 256, distance: 10.9
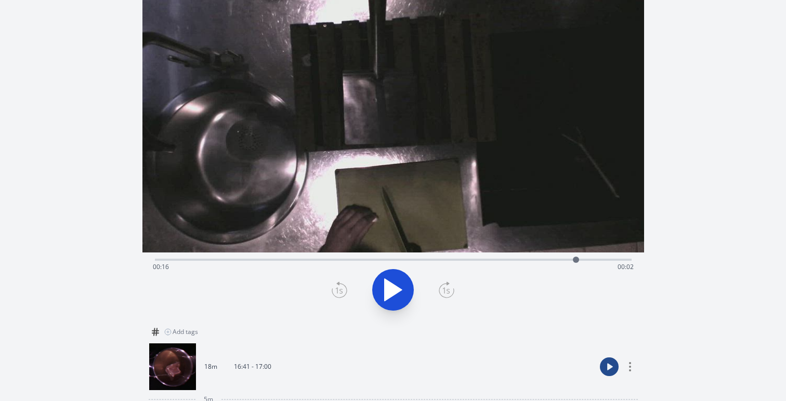
click at [569, 256] on div at bounding box center [576, 260] width 16 height 16
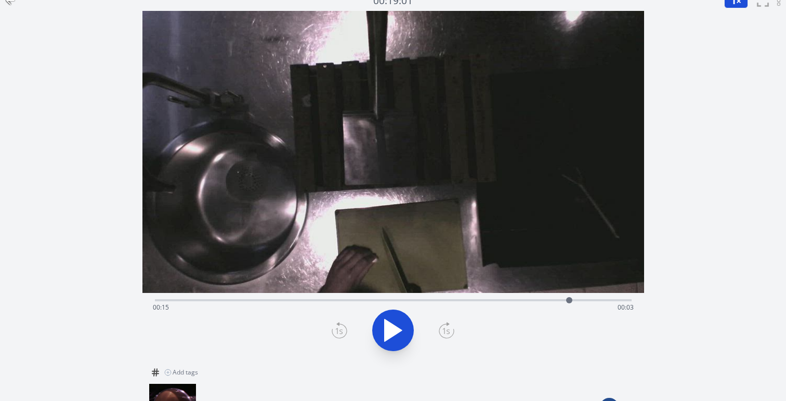
scroll to position [0, 0]
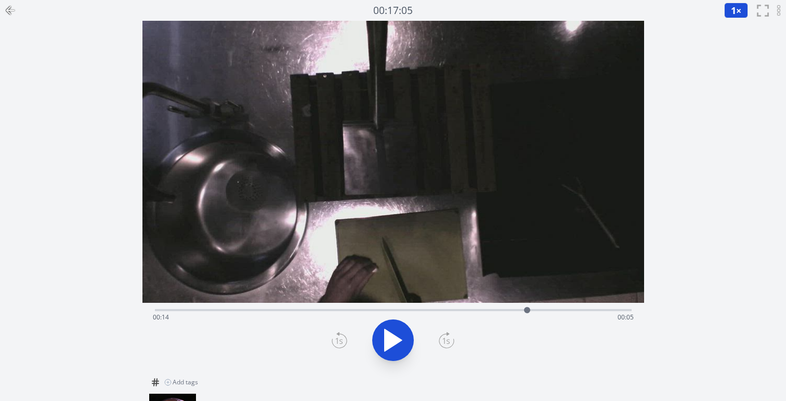
drag, startPoint x: 567, startPoint y: 310, endPoint x: 527, endPoint y: 310, distance: 40.0
click at [527, 310] on div at bounding box center [527, 310] width 6 height 6
click at [526, 311] on div at bounding box center [525, 310] width 6 height 6
click at [523, 311] on div at bounding box center [523, 310] width 6 height 6
drag, startPoint x: 523, startPoint y: 311, endPoint x: 490, endPoint y: 311, distance: 33.3
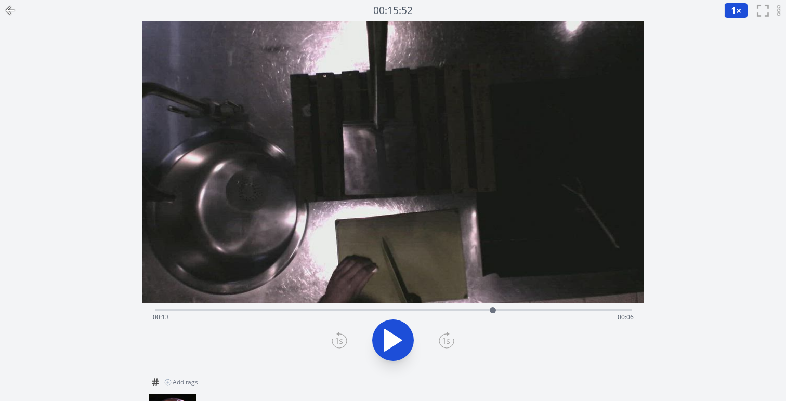
click at [490, 311] on div at bounding box center [493, 310] width 6 height 6
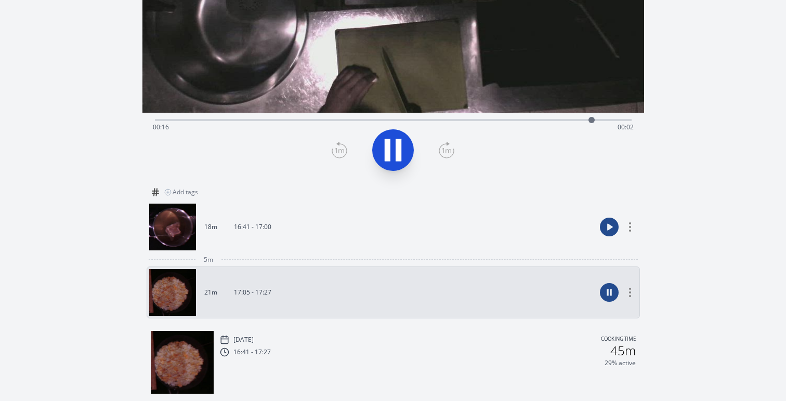
scroll to position [163, 0]
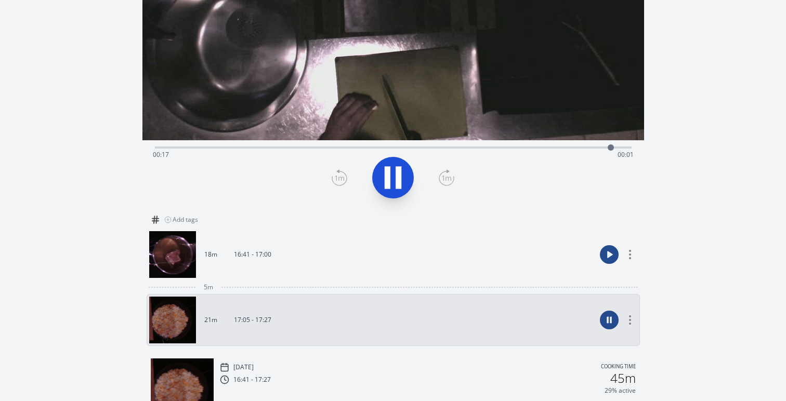
click at [275, 256] on link "18m 16:41 - 17:00" at bounding box center [372, 254] width 447 height 47
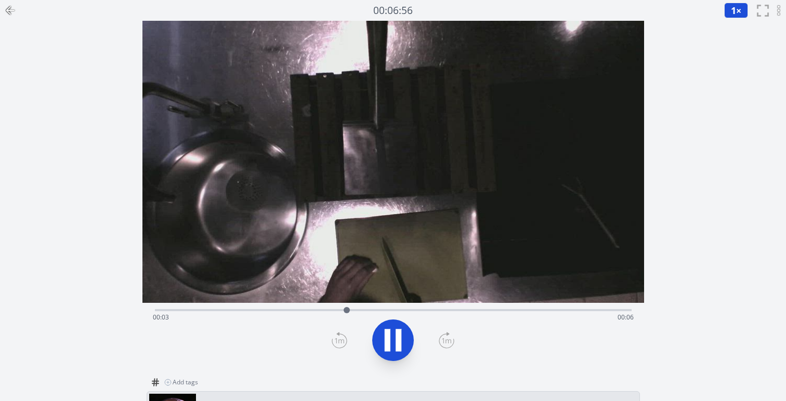
click at [398, 334] on icon at bounding box center [399, 340] width 6 height 22
drag, startPoint x: 347, startPoint y: 311, endPoint x: 194, endPoint y: 310, distance: 152.3
click at [194, 310] on div at bounding box center [195, 310] width 6 height 6
drag, startPoint x: 194, startPoint y: 310, endPoint x: 263, endPoint y: 302, distance: 68.7
click at [263, 302] on div "Time elapsed: 00:01 Time remaining: 00:08 View your cooking diary" at bounding box center [393, 196] width 502 height 351
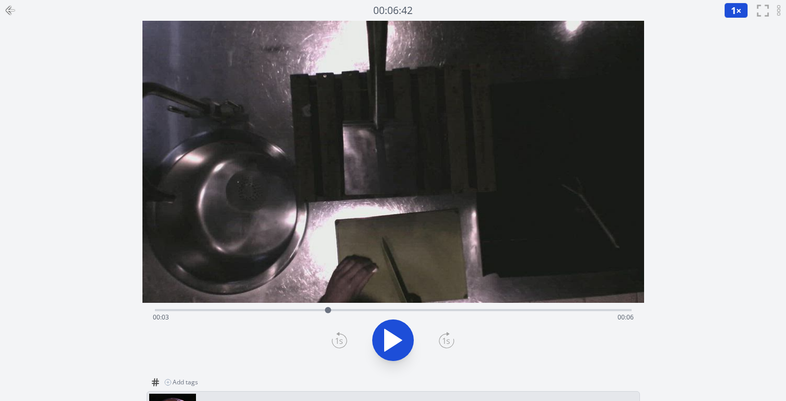
drag, startPoint x: 262, startPoint y: 309, endPoint x: 328, endPoint y: 314, distance: 66.2
click at [328, 314] on div at bounding box center [328, 311] width 16 height 16
click at [332, 310] on div at bounding box center [332, 310] width 6 height 6
drag, startPoint x: 333, startPoint y: 310, endPoint x: 168, endPoint y: 313, distance: 164.8
click at [168, 313] on div at bounding box center [168, 310] width 6 height 6
